Goal: Obtain resource: Download file/media

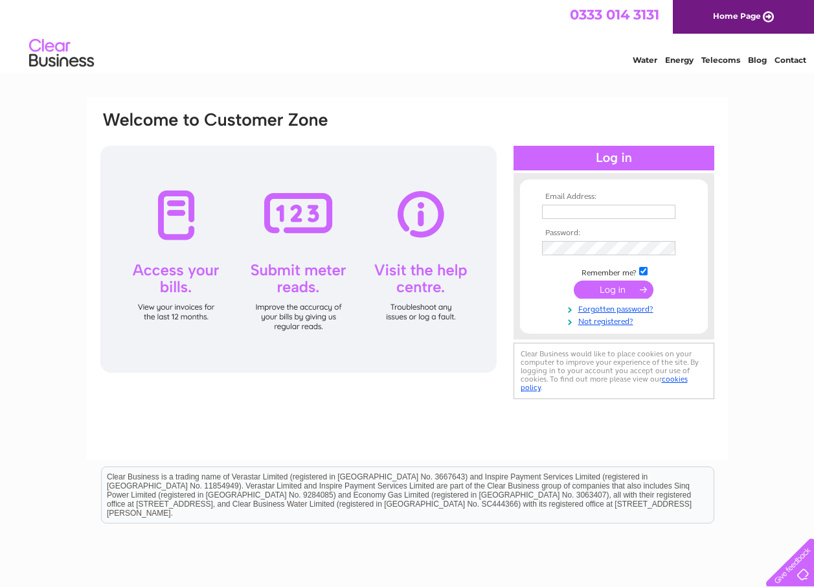
type input "jilltrace63@gmail.com"
click at [617, 287] on input "submit" at bounding box center [614, 290] width 80 height 18
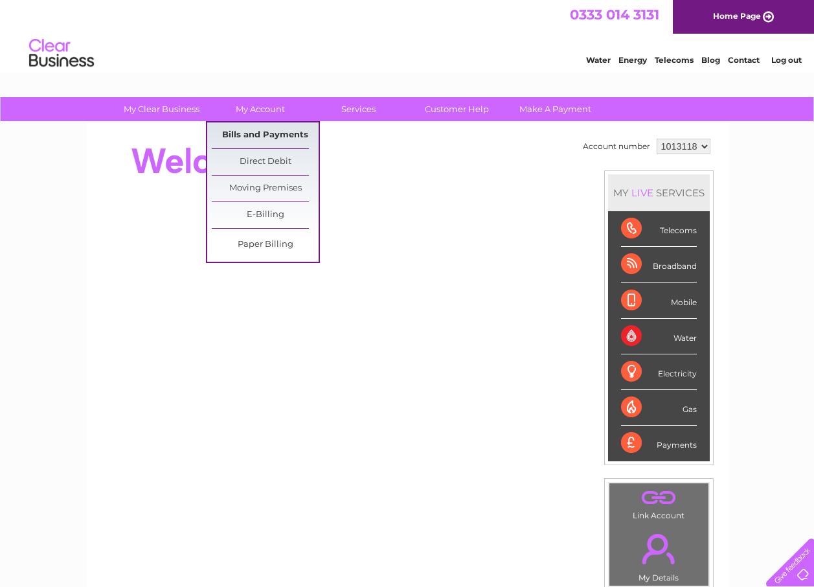
click at [268, 130] on link "Bills and Payments" at bounding box center [265, 135] width 107 height 26
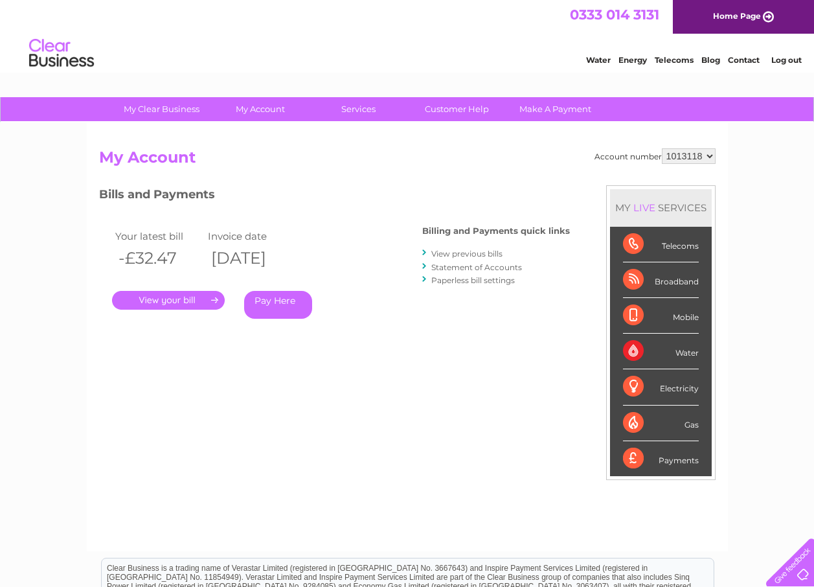
click at [182, 298] on link "." at bounding box center [168, 300] width 113 height 19
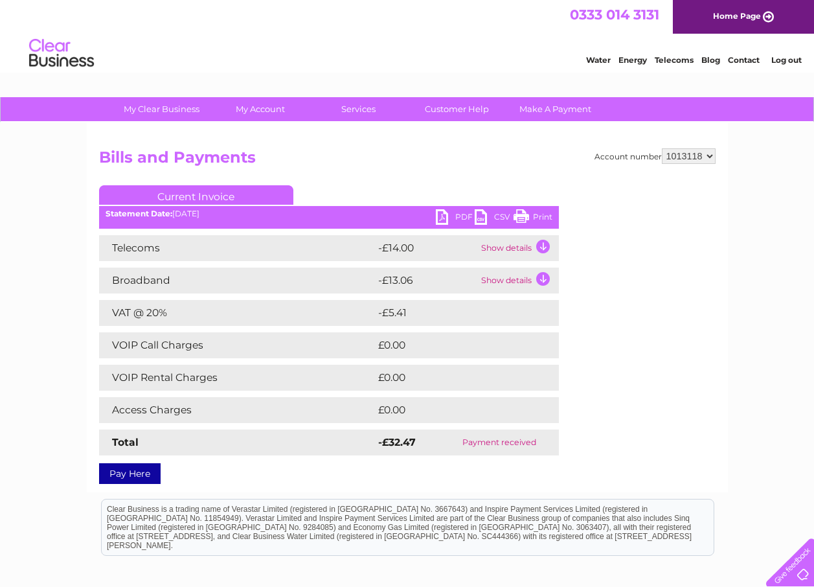
click at [457, 212] on link "PDF" at bounding box center [455, 218] width 39 height 19
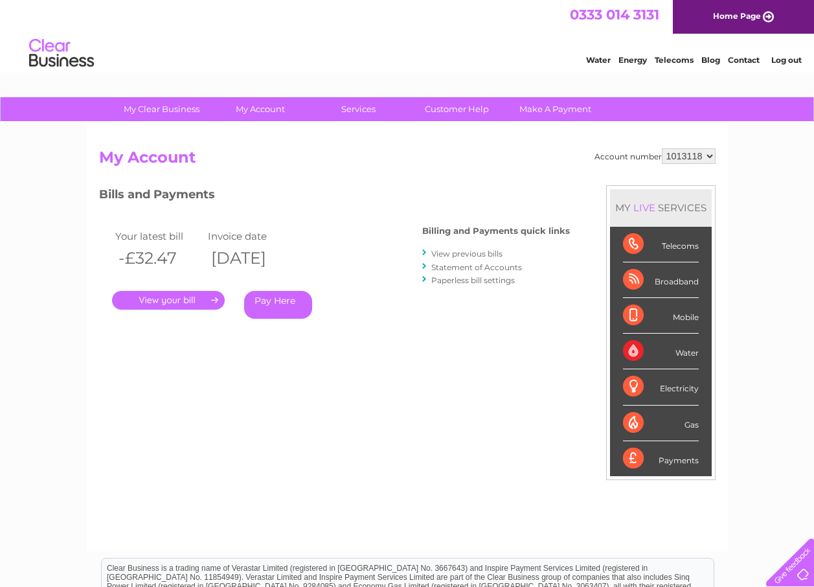
click at [454, 255] on link "View previous bills" at bounding box center [467, 254] width 71 height 10
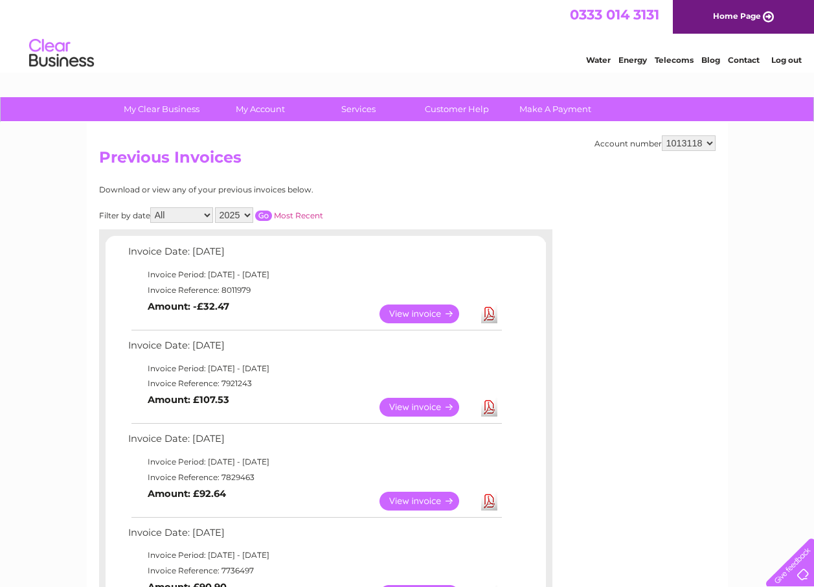
click at [421, 312] on link "View" at bounding box center [427, 314] width 95 height 19
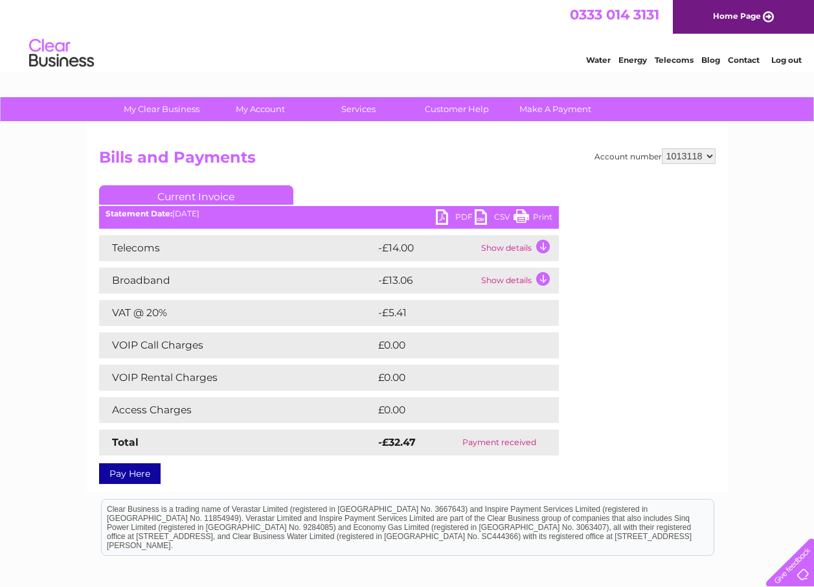
click at [445, 213] on link "PDF" at bounding box center [455, 218] width 39 height 19
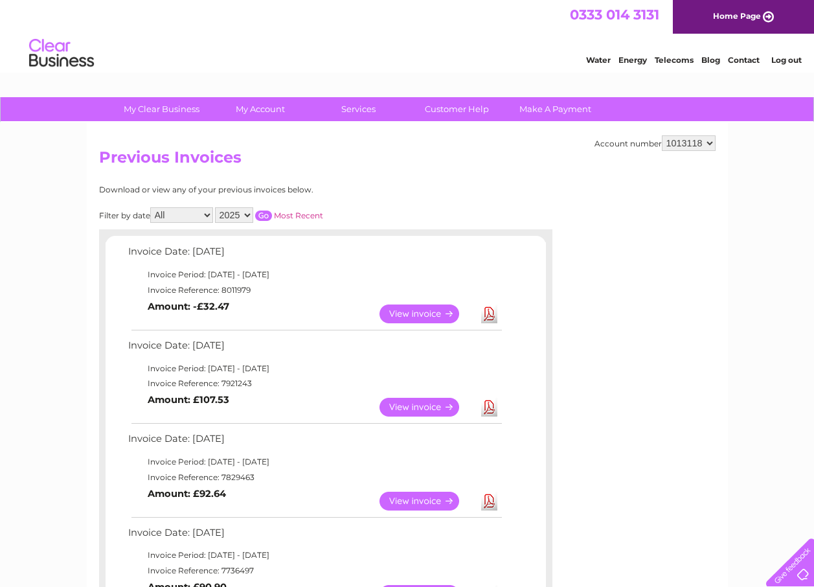
click at [440, 402] on link "View" at bounding box center [427, 407] width 95 height 19
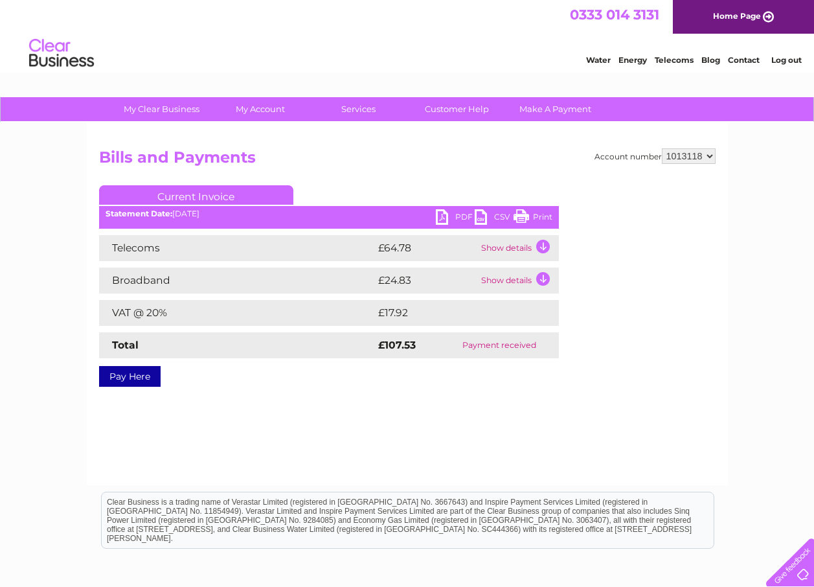
click at [441, 214] on link "PDF" at bounding box center [455, 218] width 39 height 19
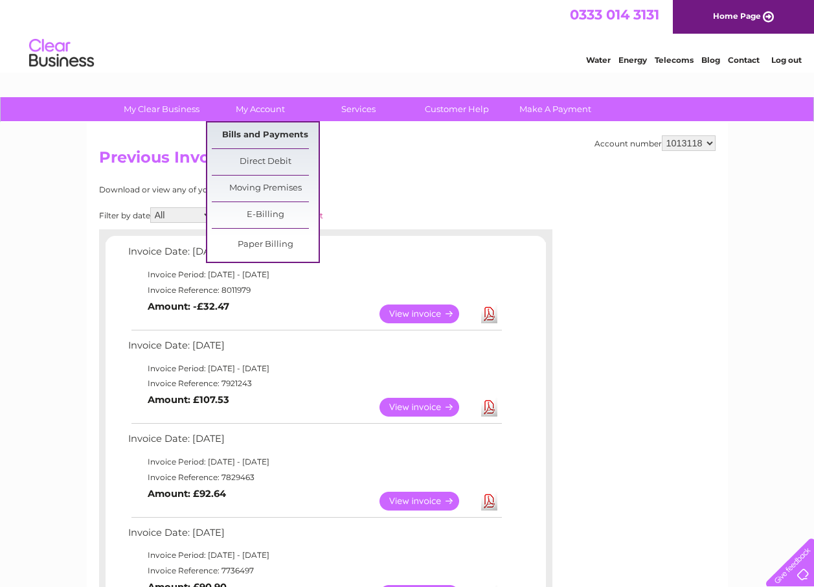
click at [266, 130] on link "Bills and Payments" at bounding box center [265, 135] width 107 height 26
click at [272, 131] on link "Bills and Payments" at bounding box center [265, 135] width 107 height 26
click at [271, 132] on link "Bills and Payments" at bounding box center [265, 135] width 107 height 26
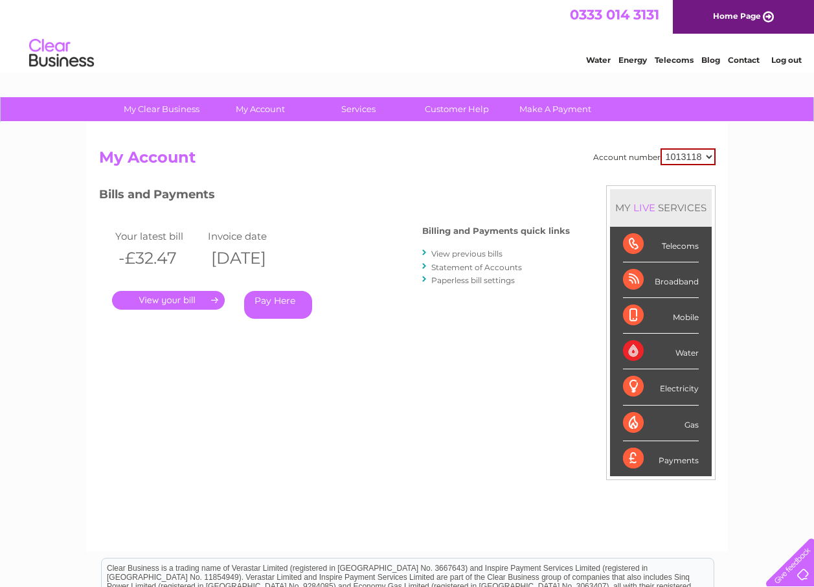
click at [785, 58] on link "Log out" at bounding box center [787, 60] width 30 height 10
